Goal: Register for event/course

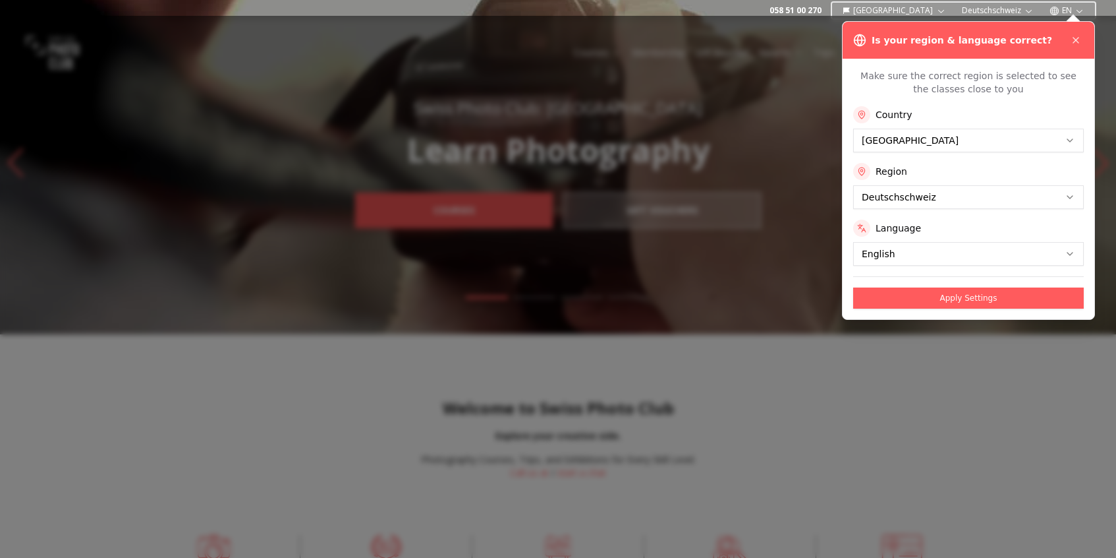
scroll to position [11, 0]
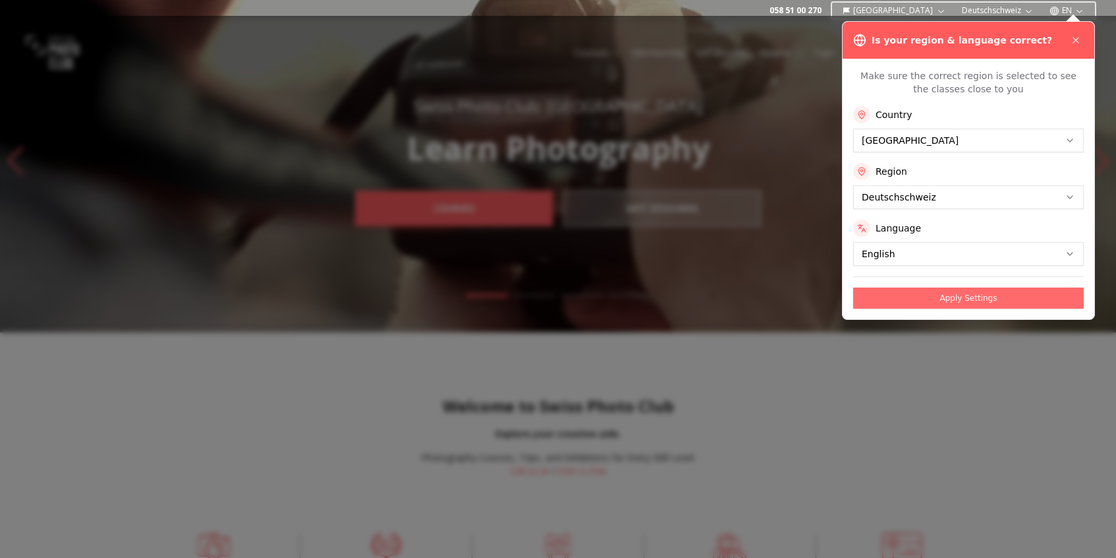
click at [1000, 304] on button "Apply Settings" at bounding box center [968, 297] width 231 height 21
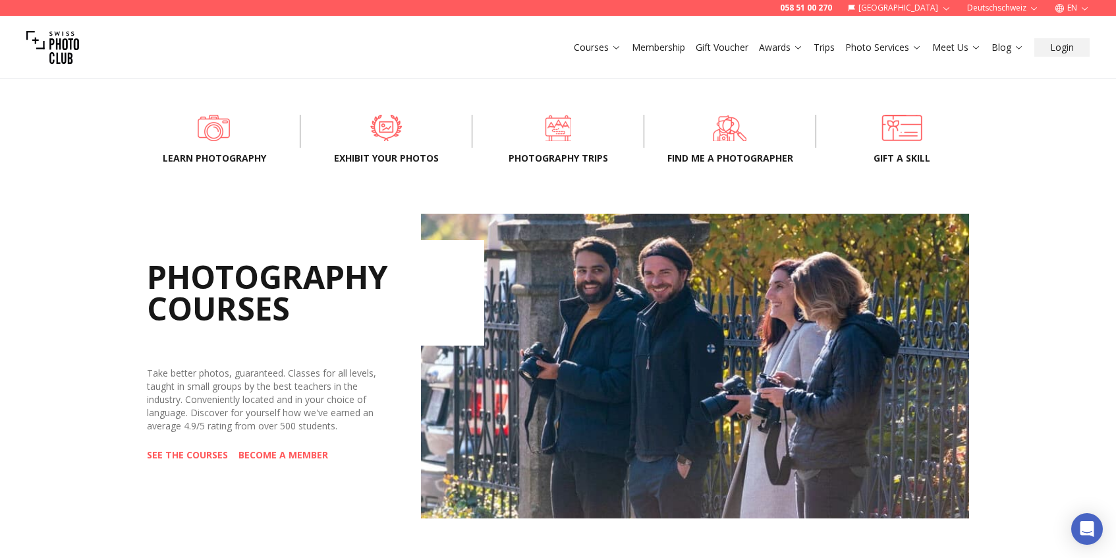
scroll to position [428, 0]
click at [190, 454] on link "SEE THE COURSES" at bounding box center [187, 455] width 81 height 13
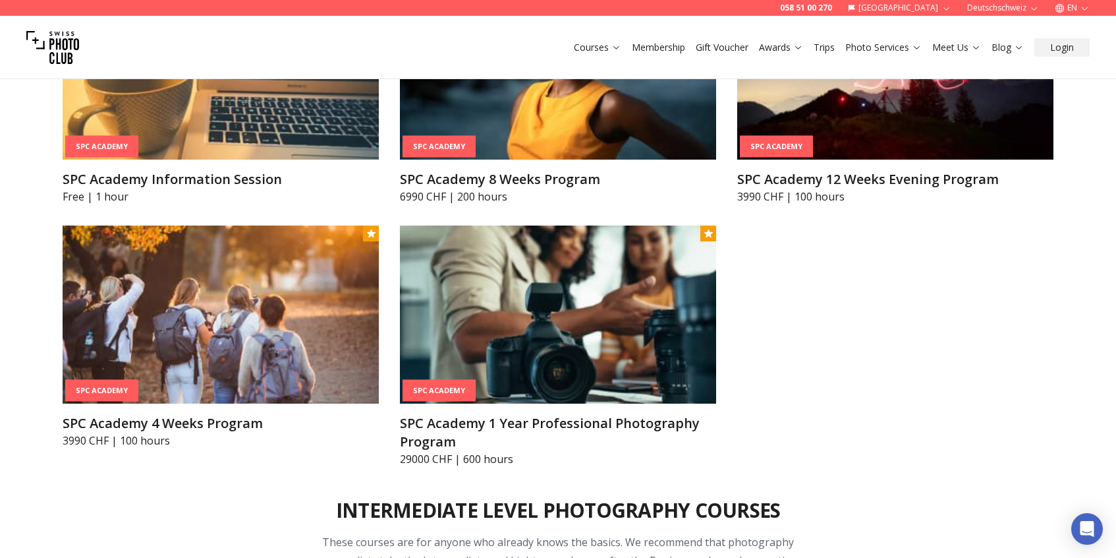
scroll to position [1632, 0]
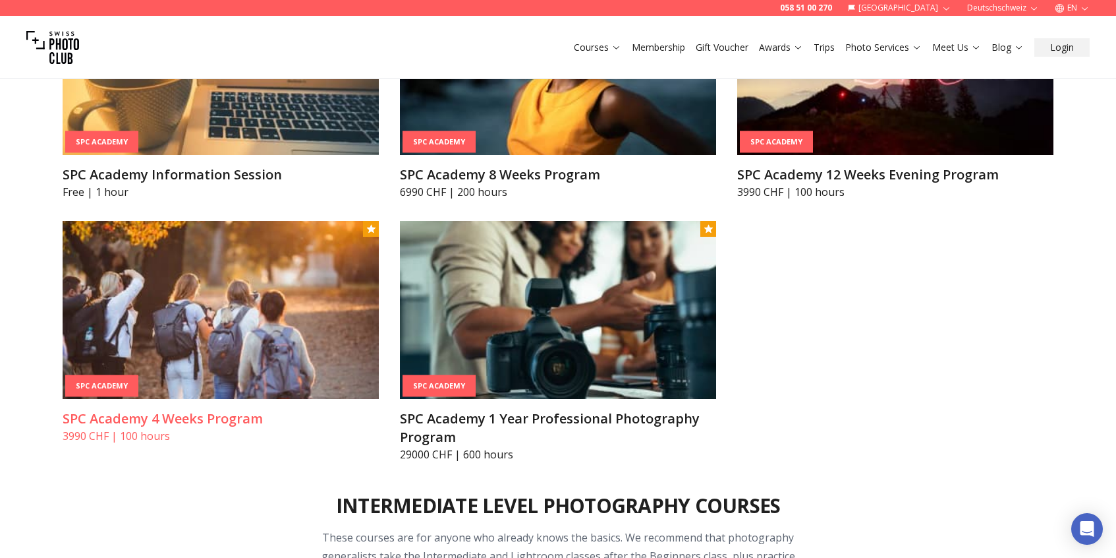
click at [255, 310] on img at bounding box center [221, 310] width 316 height 178
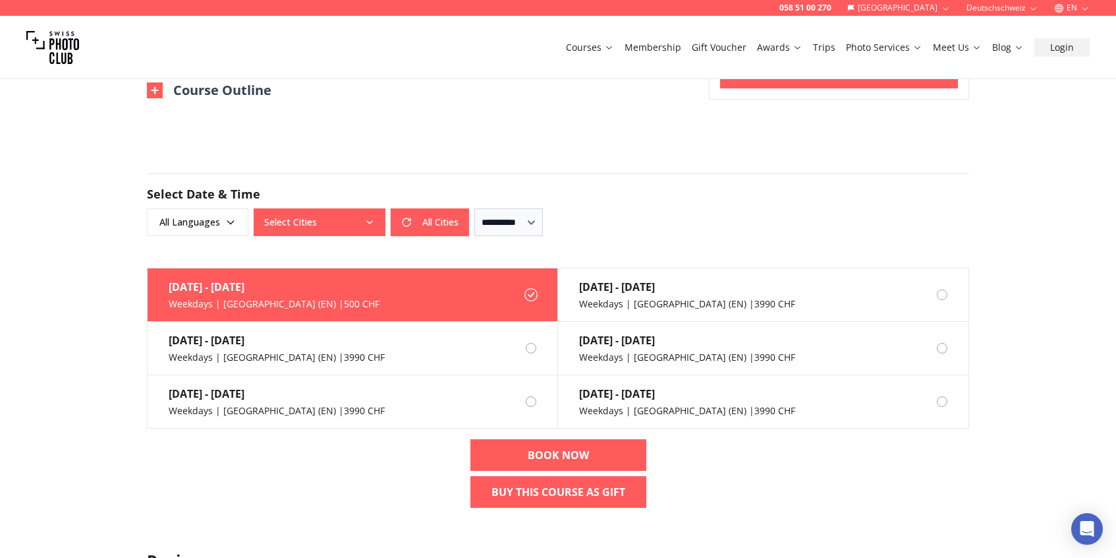
scroll to position [966, 0]
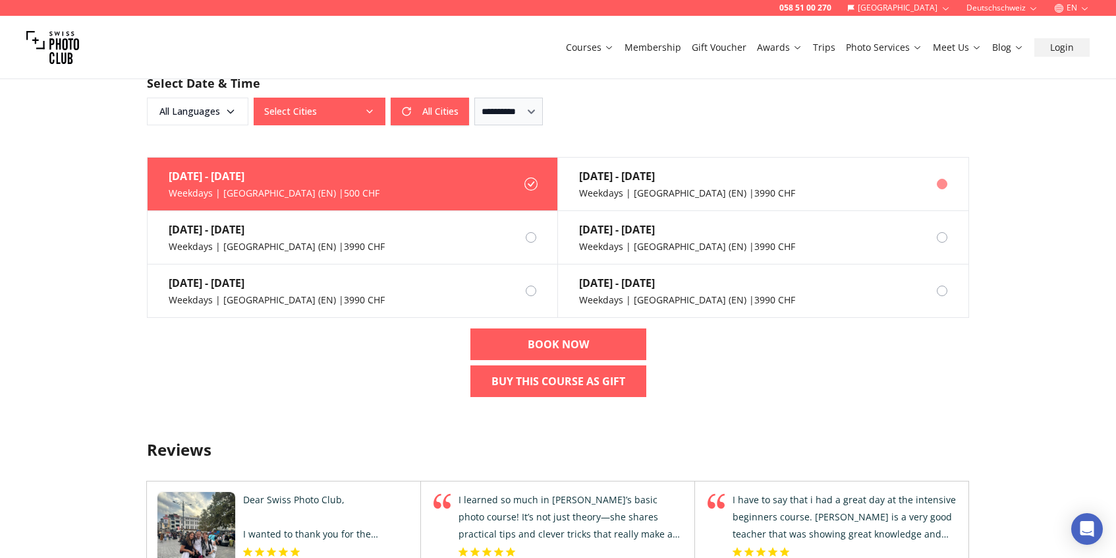
click at [701, 186] on div "[DATE] - [DATE] Weekdays | [GEOGRAPHIC_DATA] (EN) | 3990 CHF" at bounding box center [676, 184] width 237 height 53
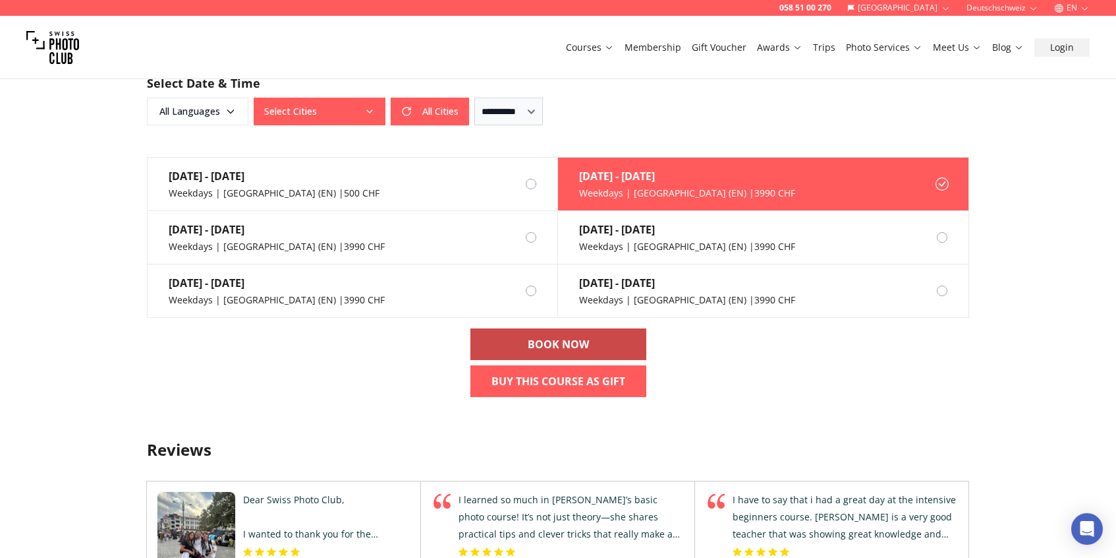
click at [598, 343] on link "BOOK NOW" at bounding box center [559, 344] width 176 height 32
